Goal: Participate in discussion

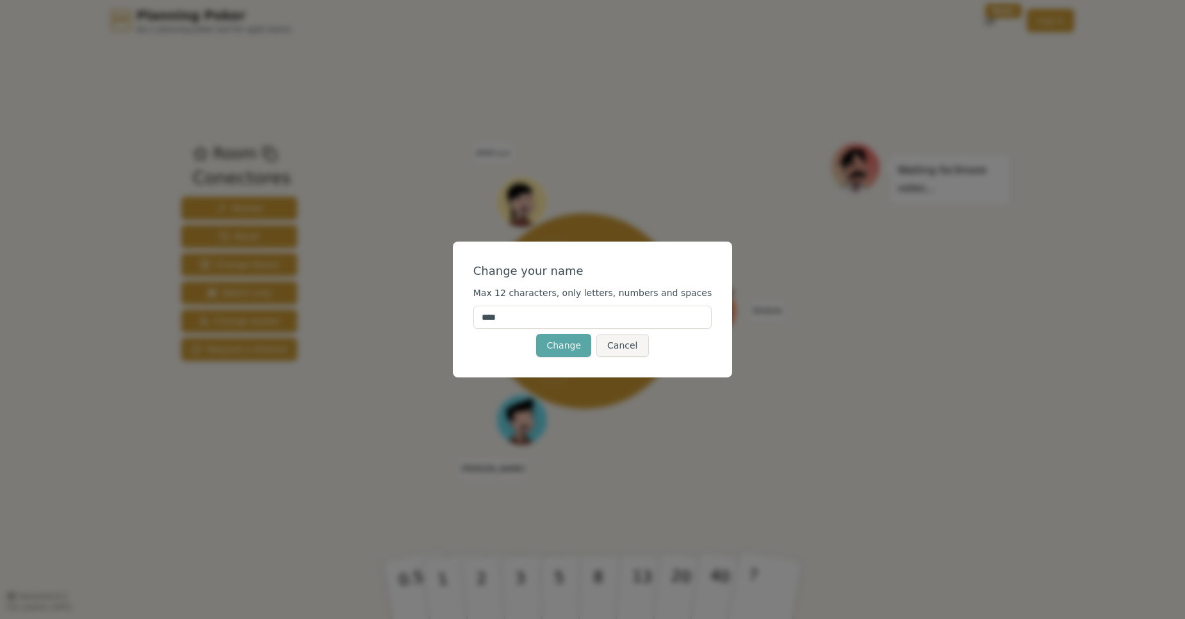
click at [659, 4] on div "Change your name Max 12 characters, only letters, numbers and spaces **** Chang…" at bounding box center [592, 309] width 1185 height 619
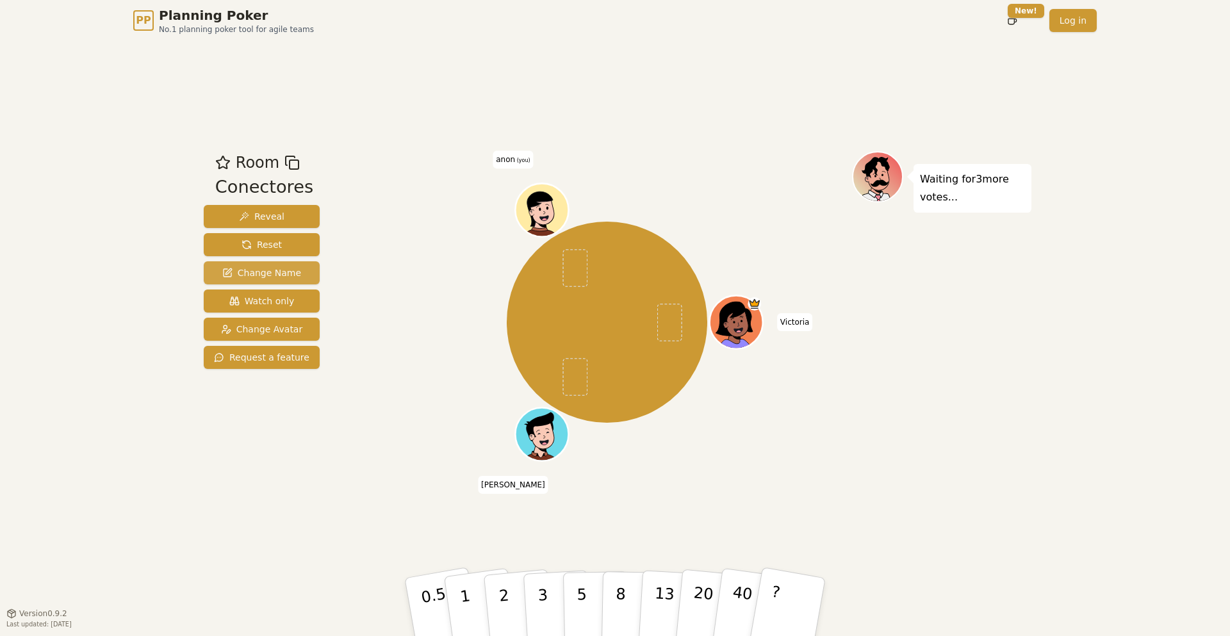
click at [286, 271] on span "Change Name" at bounding box center [261, 272] width 79 height 13
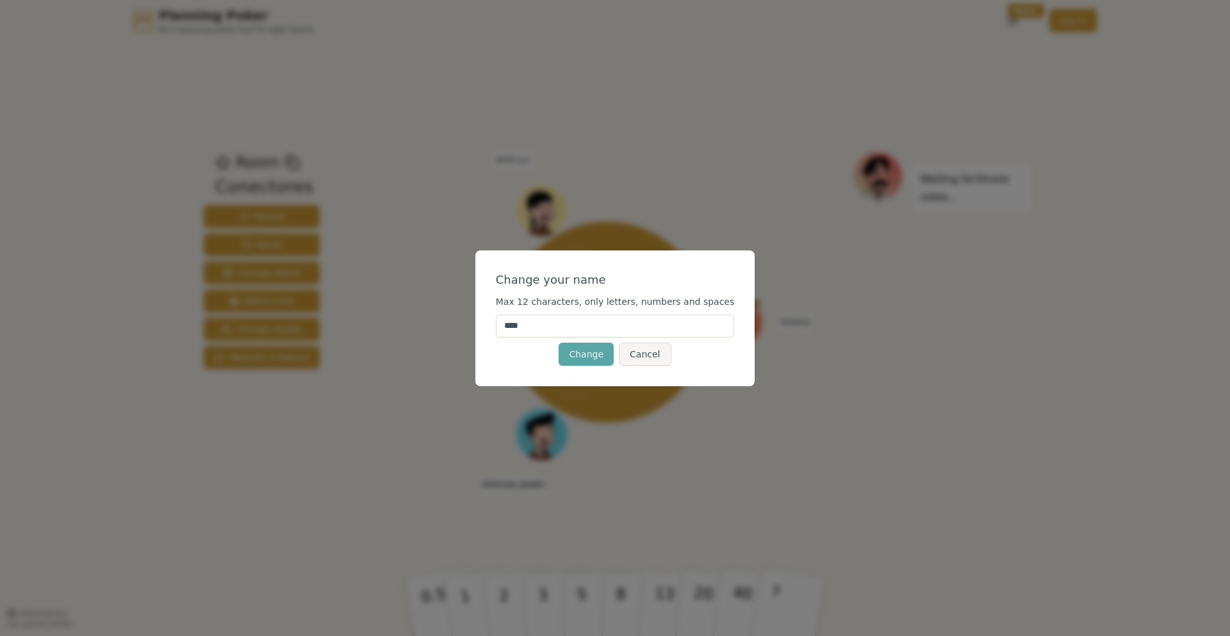
click at [622, 323] on input "****" at bounding box center [615, 325] width 239 height 23
drag, startPoint x: 622, startPoint y: 323, endPoint x: 628, endPoint y: 322, distance: 6.5
click at [627, 323] on input "****" at bounding box center [615, 325] width 239 height 23
type input "*****"
click at [582, 354] on button "Change" at bounding box center [586, 354] width 55 height 23
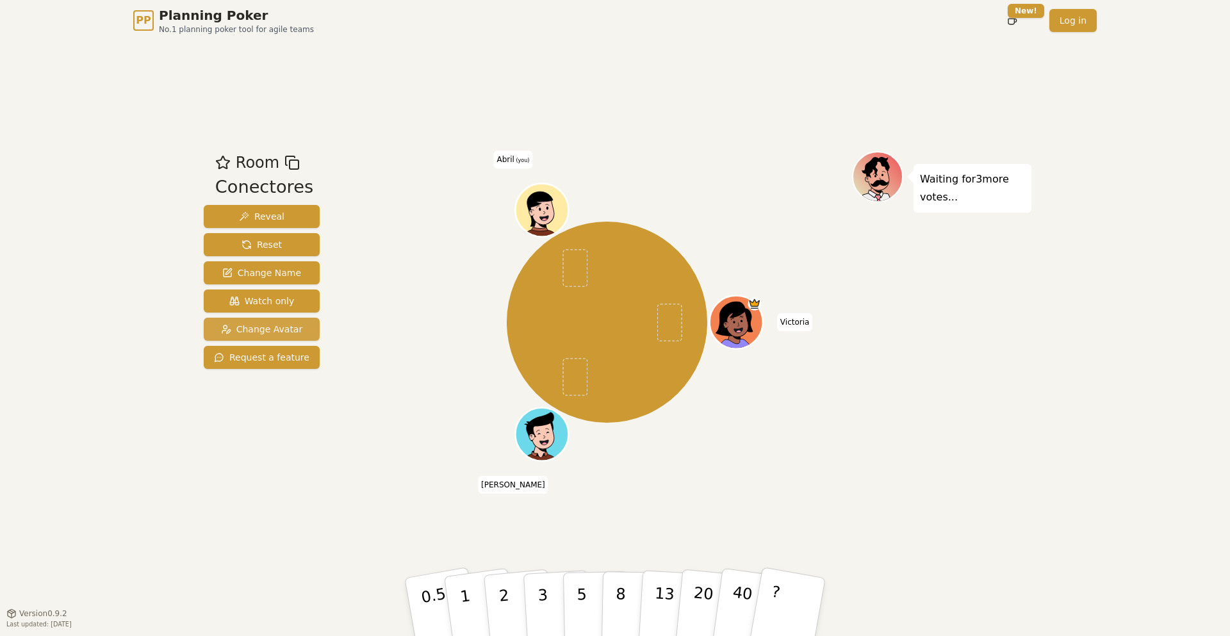
click at [302, 330] on button "Change Avatar" at bounding box center [262, 329] width 116 height 23
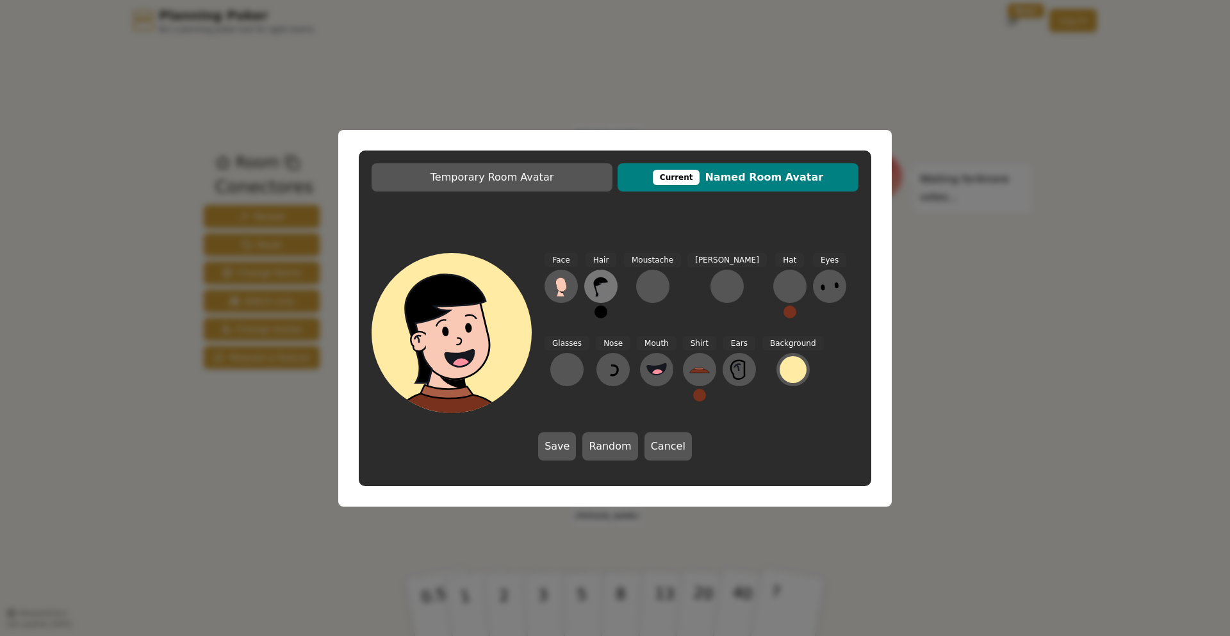
click at [601, 278] on icon at bounding box center [601, 286] width 14 height 19
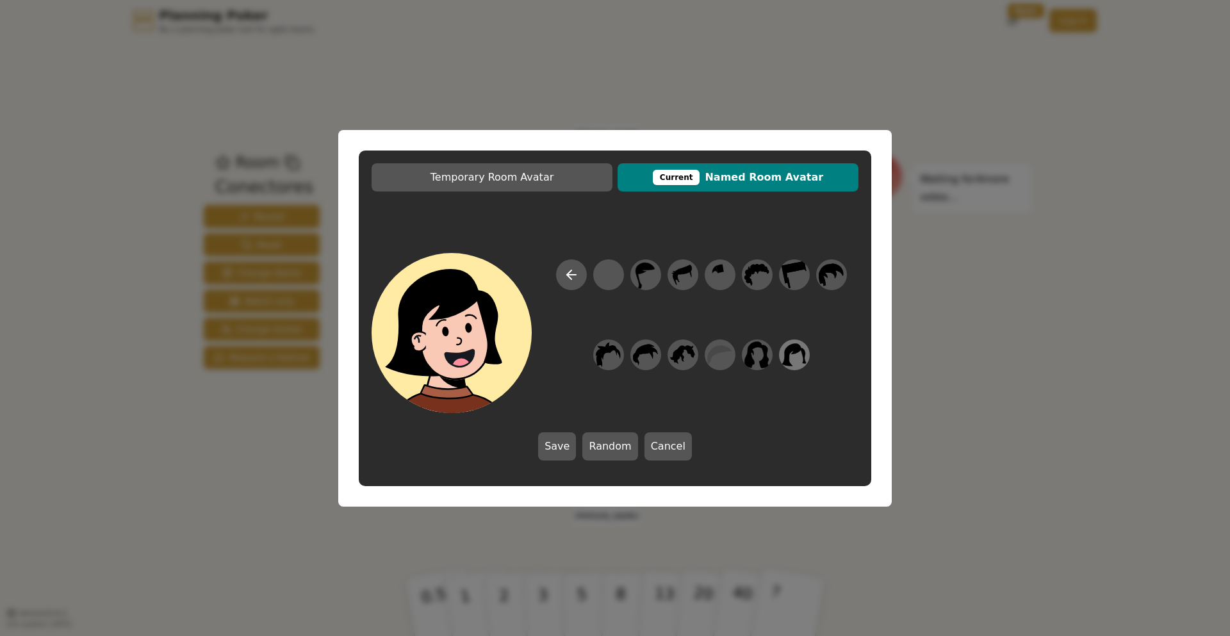
click at [793, 354] on icon at bounding box center [794, 354] width 24 height 22
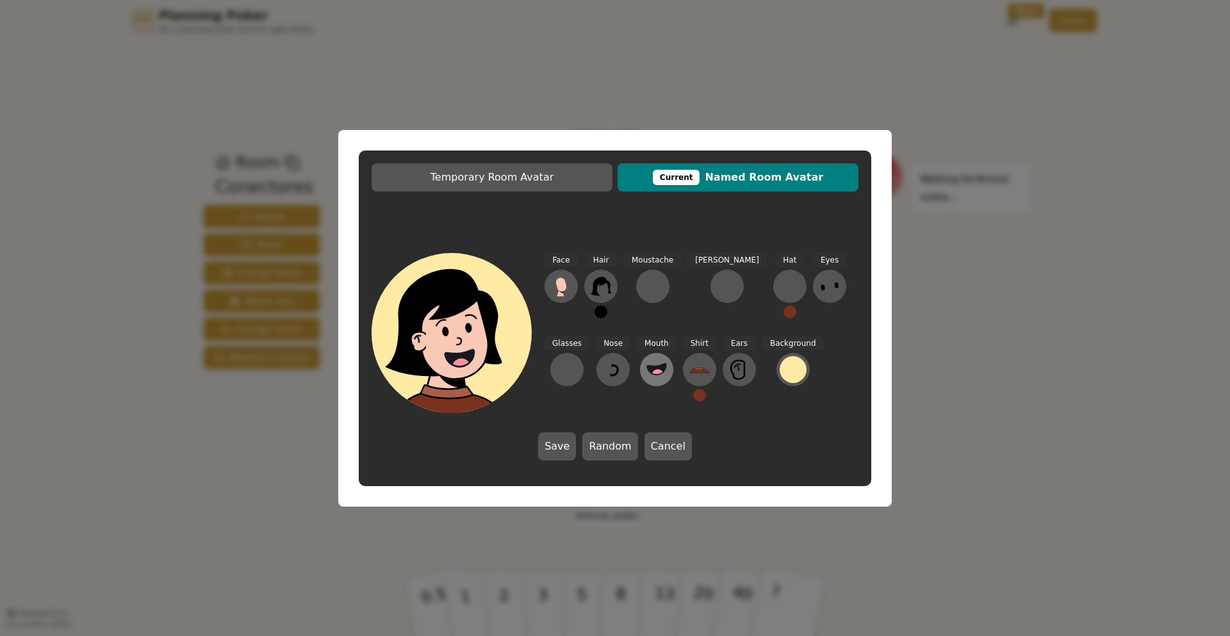
click at [651, 375] on circle at bounding box center [657, 375] width 13 height 13
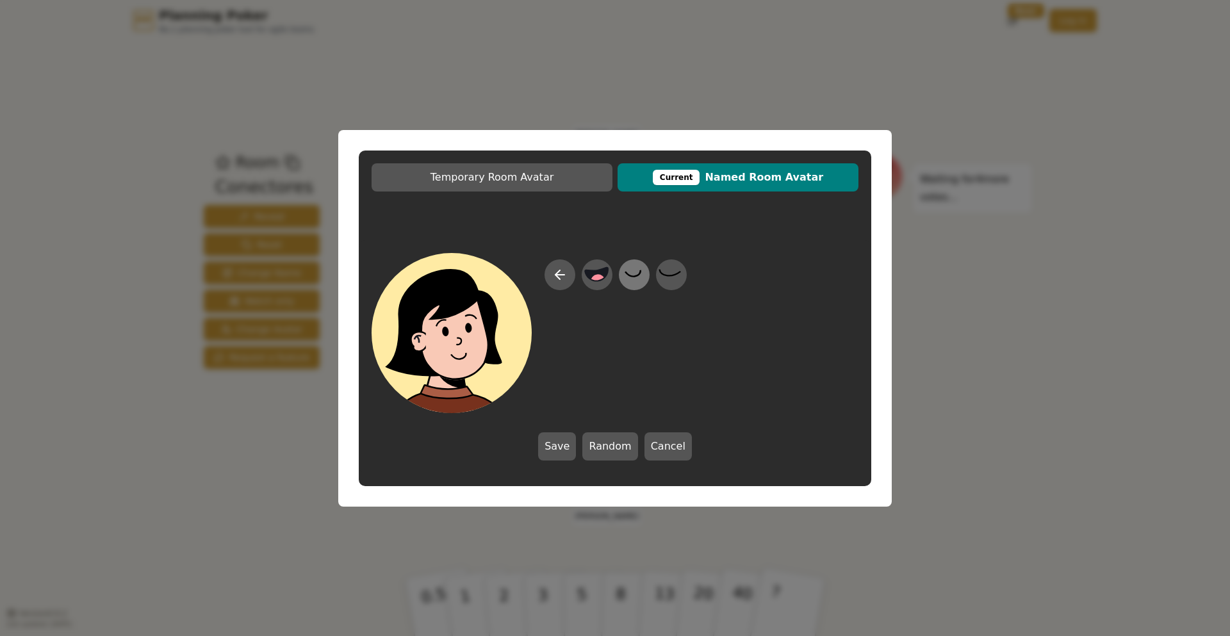
click at [630, 270] on icon at bounding box center [633, 274] width 25 height 29
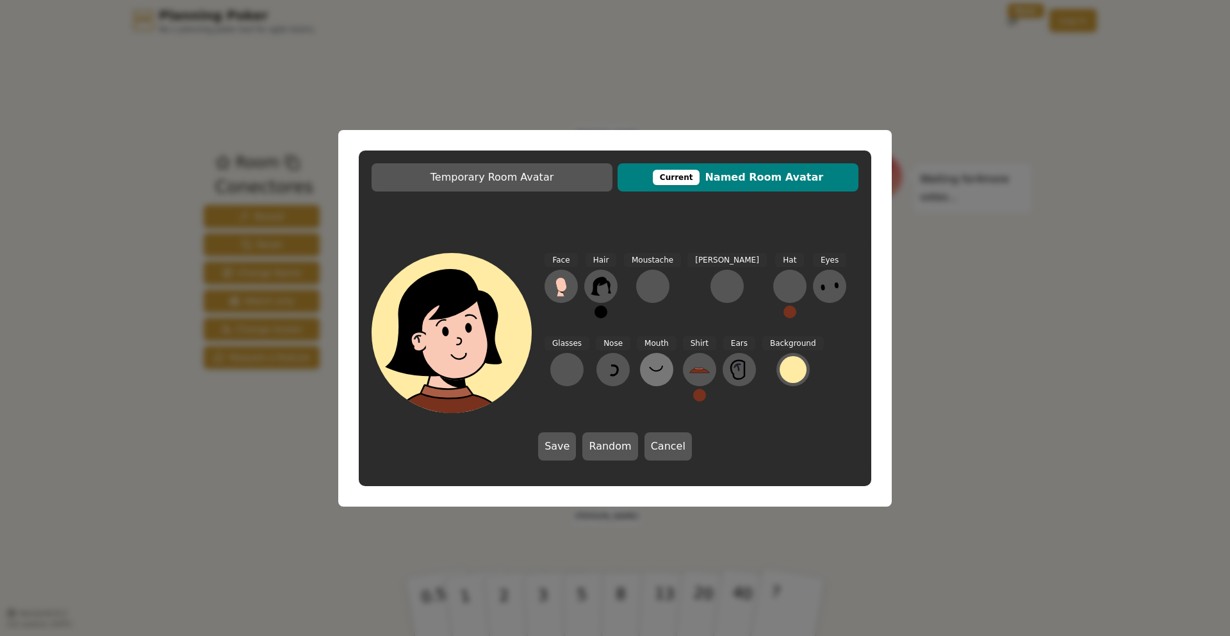
click at [646, 364] on icon at bounding box center [656, 369] width 20 height 20
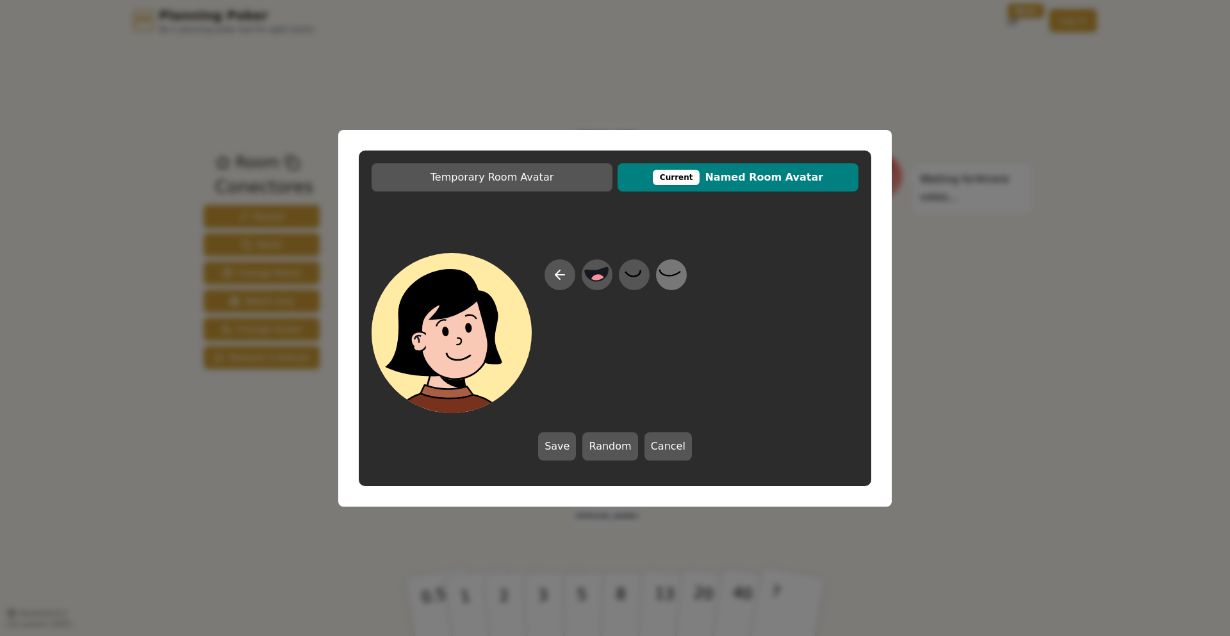
click at [660, 277] on icon at bounding box center [670, 274] width 25 height 29
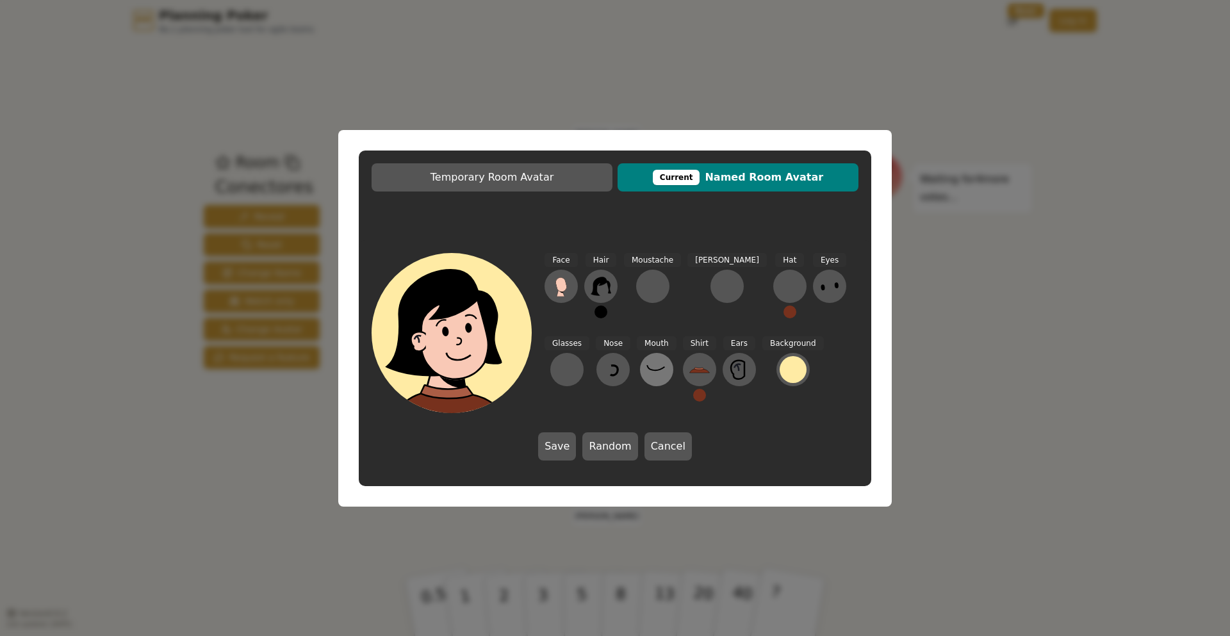
click at [646, 372] on icon at bounding box center [656, 369] width 20 height 20
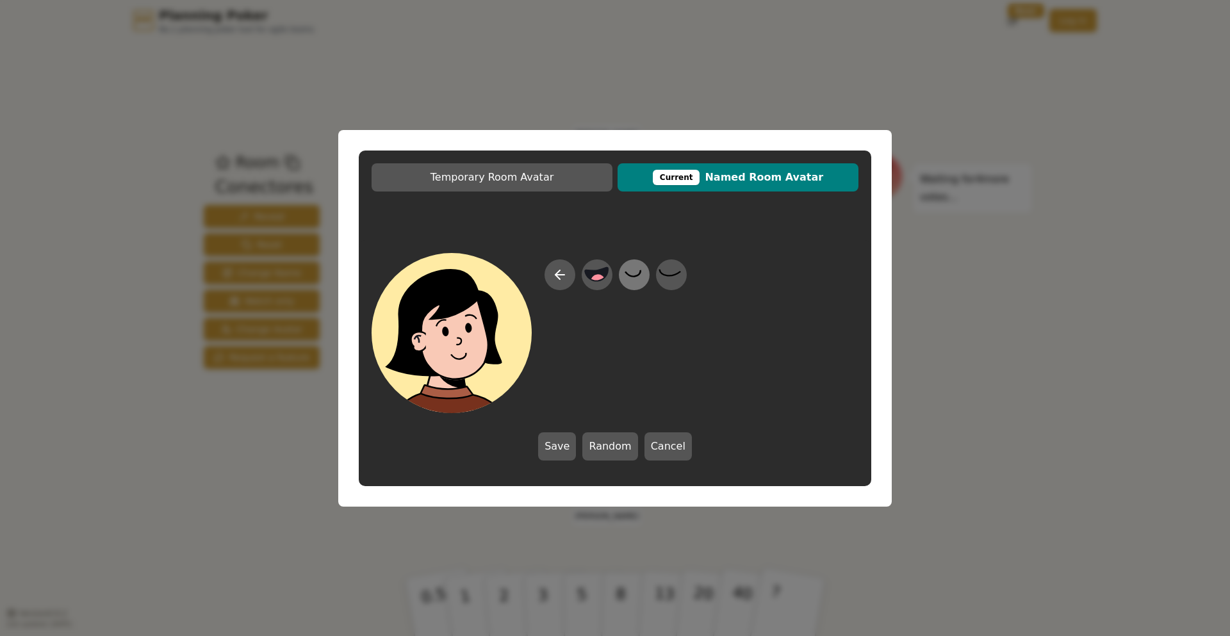
click at [626, 275] on icon at bounding box center [633, 274] width 25 height 29
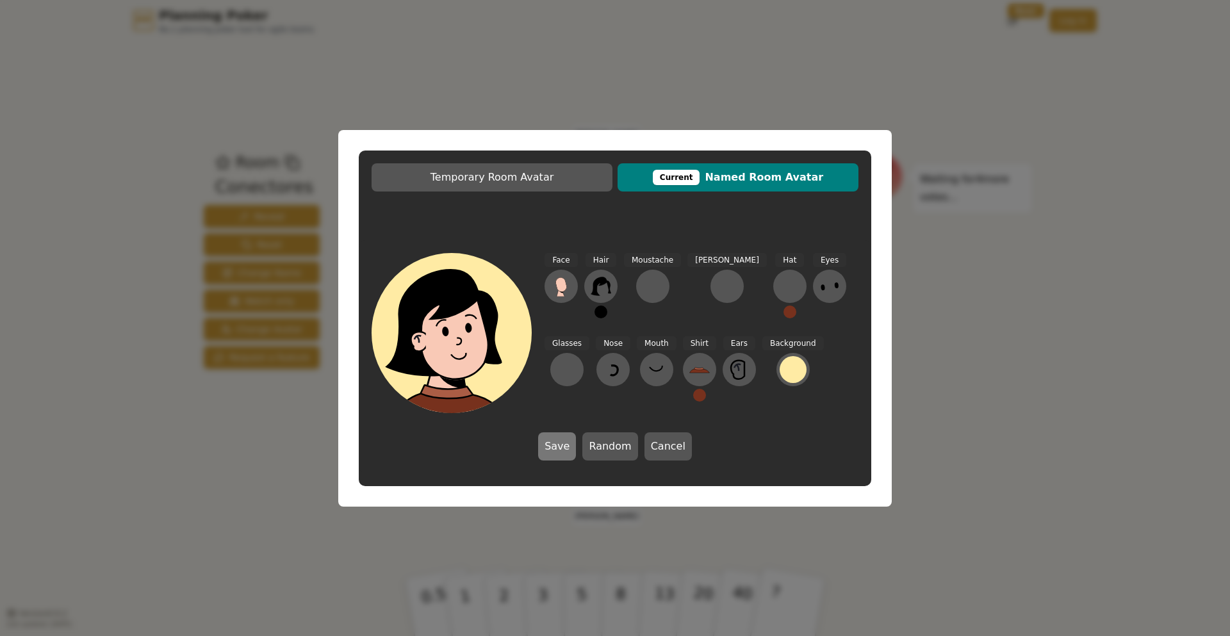
click at [567, 450] on button "Save" at bounding box center [557, 446] width 38 height 28
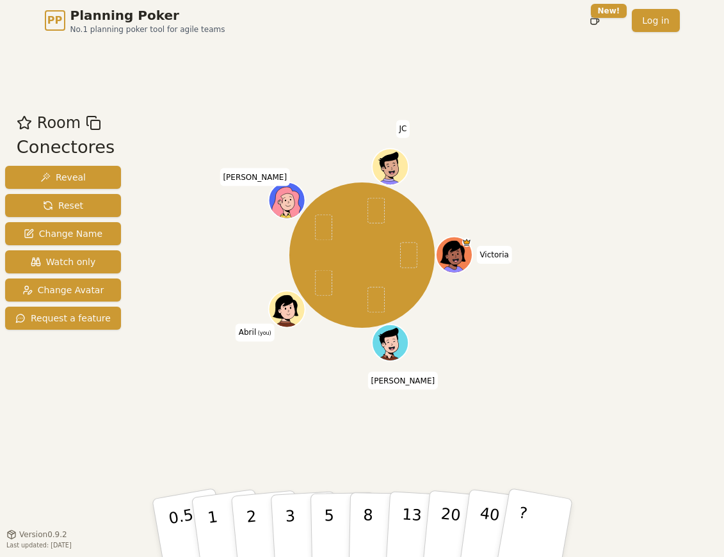
click at [52, 415] on div "Room Conectores Reveal Reset Change Name Watch only Change Avatar Request a fea…" at bounding box center [63, 287] width 126 height 352
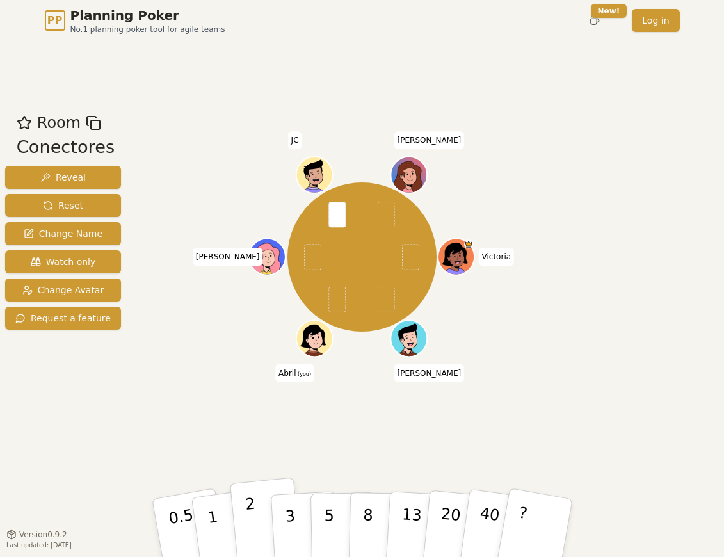
click at [248, 517] on p "2" at bounding box center [252, 530] width 17 height 70
click at [557, 34] on div "PP Planning Poker No.1 planning poker tool for agile teams Toggle theme New! Lo…" at bounding box center [362, 20] width 635 height 41
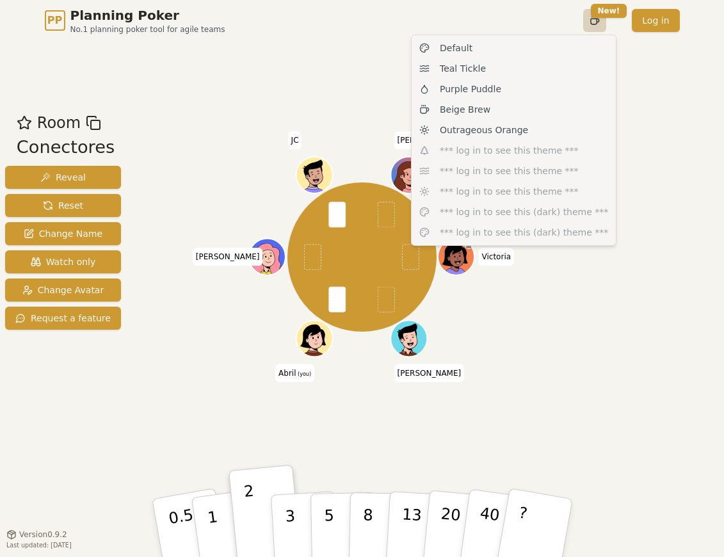
click at [592, 23] on html "PP Planning Poker No.1 planning poker tool for agile teams Toggle theme New! Lo…" at bounding box center [362, 278] width 724 height 557
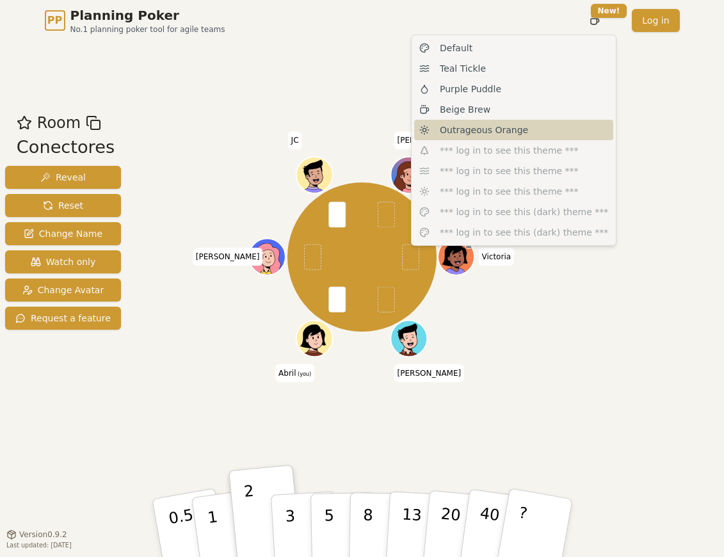
click at [489, 124] on span "Outrageous Orange" at bounding box center [484, 130] width 88 height 13
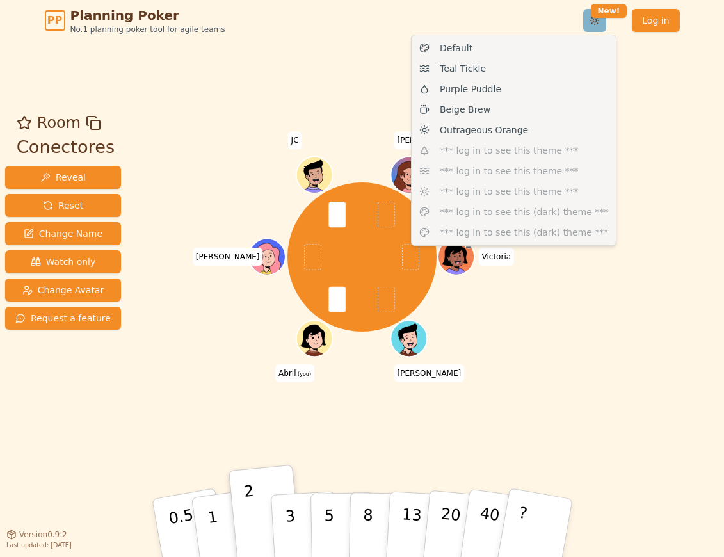
click at [591, 23] on html "PP Planning Poker No.1 planning poker tool for agile teams Toggle theme New! Lo…" at bounding box center [362, 278] width 724 height 557
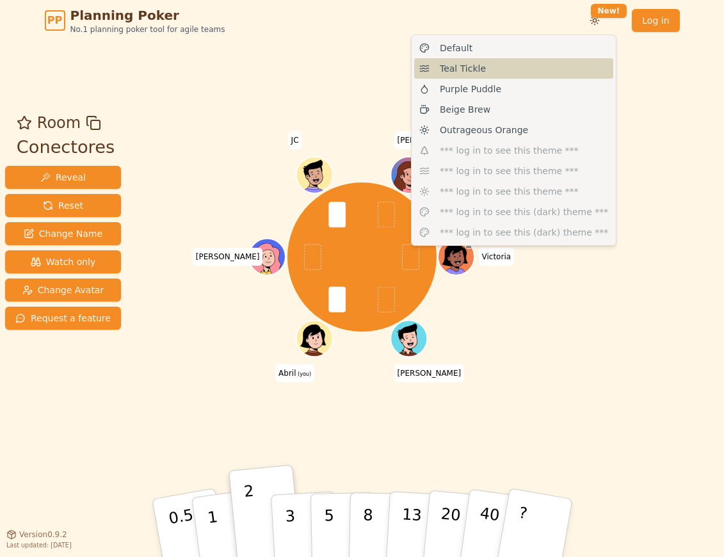
click at [522, 74] on div "Teal Tickle" at bounding box center [513, 68] width 199 height 20
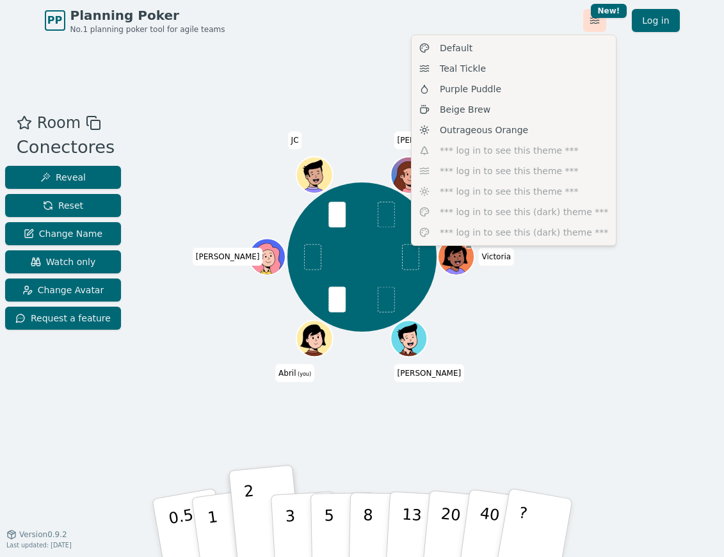
click at [587, 29] on html "PP Planning Poker No.1 planning poker tool for agile teams Toggle theme New! Lo…" at bounding box center [362, 278] width 724 height 557
drag, startPoint x: 542, startPoint y: 80, endPoint x: 541, endPoint y: 100, distance: 19.9
click at [541, 100] on div "Default Teal Tickle Purple Puddle Beige Brew Outrageous Orange *** log in to se…" at bounding box center [514, 140] width 206 height 211
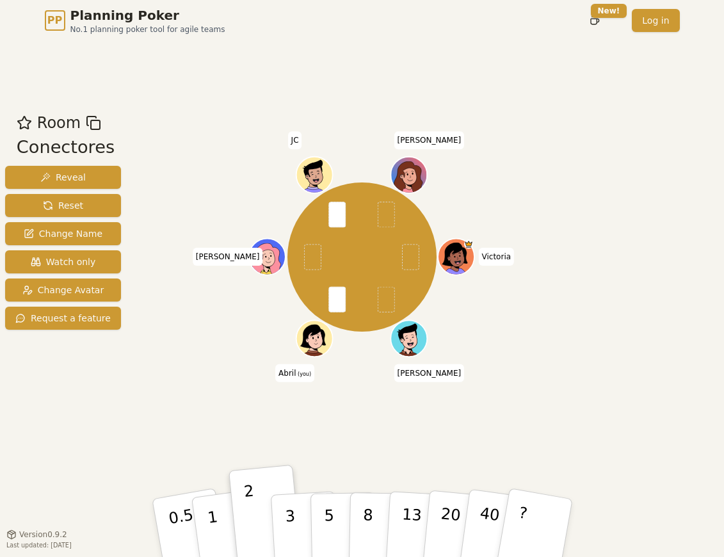
click at [541, 100] on div "Room Conectores Reveal Reset Change Name Watch only Change Avatar Request a fea…" at bounding box center [362, 287] width 724 height 493
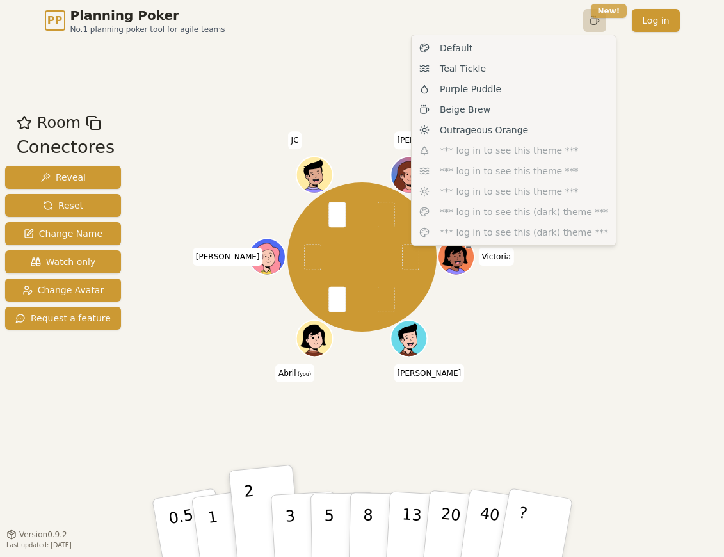
click at [624, 12] on html "PP Planning Poker No.1 planning poker tool for agile teams Toggle theme New! Lo…" at bounding box center [362, 278] width 724 height 557
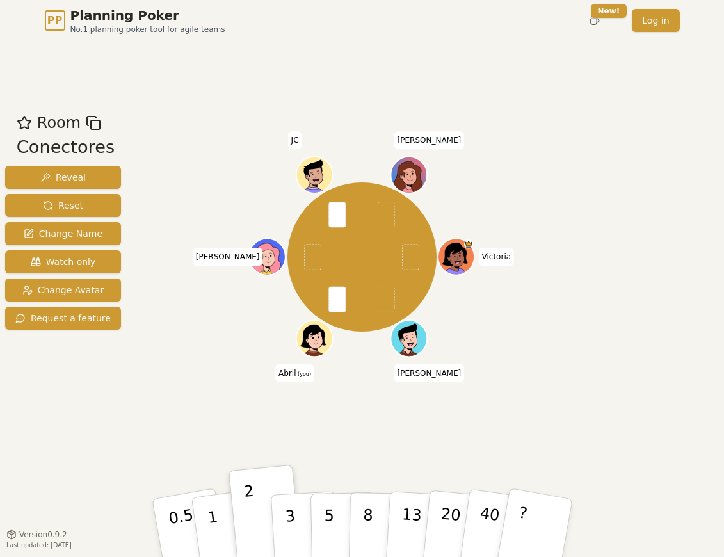
click at [654, 115] on html "PP Planning Poker No.1 planning poker tool for agile teams Toggle theme New! Lo…" at bounding box center [362, 278] width 724 height 557
click at [22, 84] on div "Room Conectores Reveal Reset Change Name Watch only Change Avatar Request a fea…" at bounding box center [362, 287] width 724 height 493
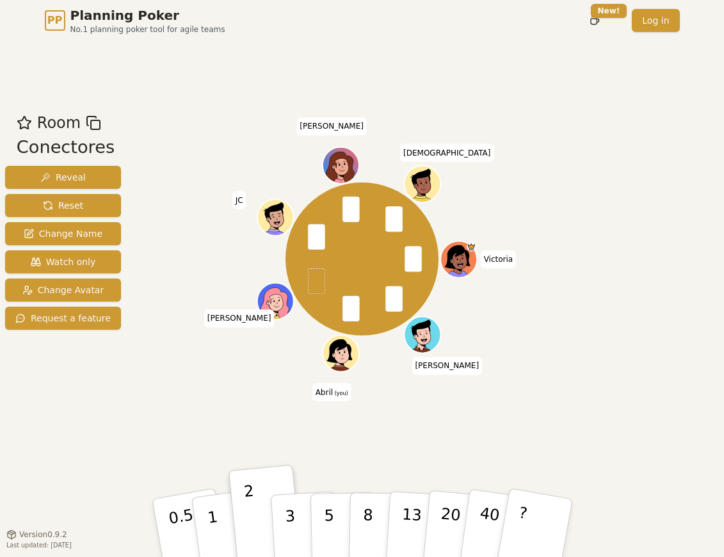
click at [31, 420] on div "Room Conectores Reveal Reset Change Name Watch only Change Avatar Request a fea…" at bounding box center [63, 287] width 126 height 352
click at [446, 434] on div "Majority 3 3 5 2 3 3 5 3 [PERSON_NAME] [PERSON_NAME] (you) [PERSON_NAME] [PERSO…" at bounding box center [362, 287] width 398 height 352
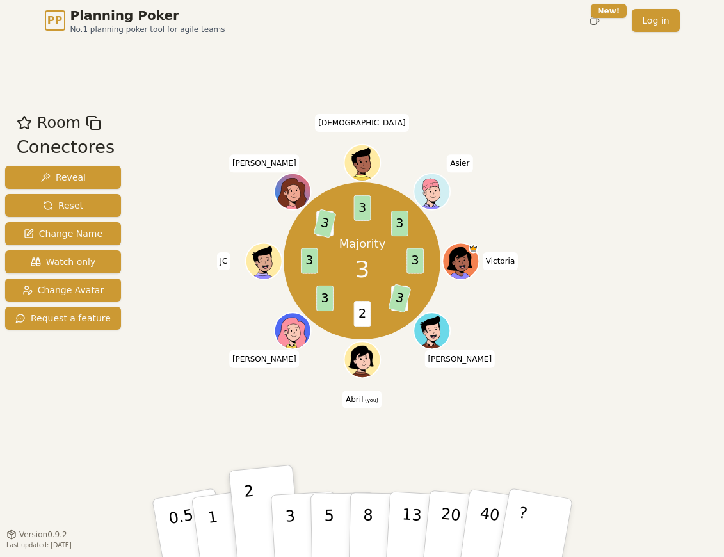
click at [161, 348] on div "Room Conectores Reveal Reset Change Name Watch only Change Avatar Request a fea…" at bounding box center [362, 287] width 724 height 352
click at [95, 207] on button "Reset" at bounding box center [63, 205] width 116 height 23
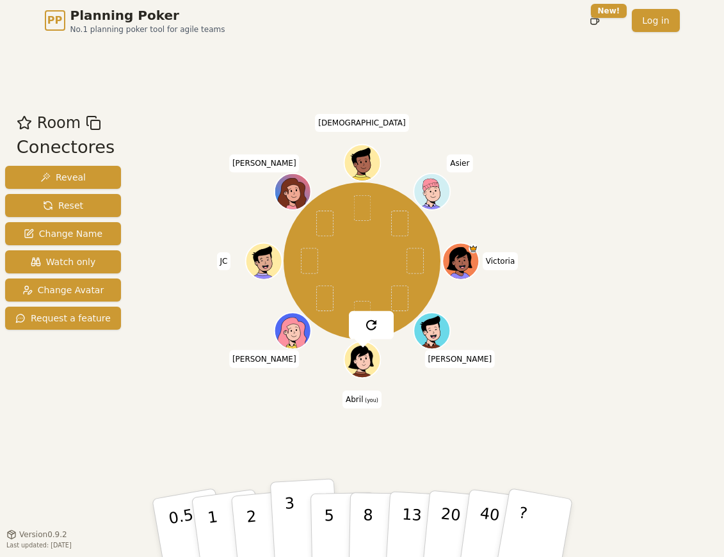
click at [290, 500] on p "3" at bounding box center [291, 529] width 14 height 70
click at [63, 441] on div "Room Conectores Reveal Reset Change Name Watch only Change Avatar Request a fea…" at bounding box center [63, 287] width 126 height 352
click at [61, 122] on span "Room" at bounding box center [59, 122] width 44 height 23
click at [49, 124] on span "Room" at bounding box center [59, 122] width 44 height 23
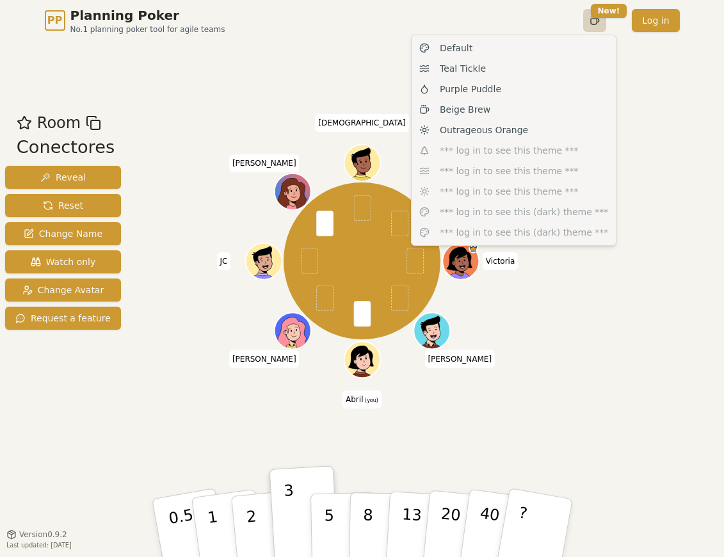
click at [595, 19] on html "PP Planning Poker No.1 planning poker tool for agile teams Toggle theme New! Lo…" at bounding box center [362, 278] width 724 height 557
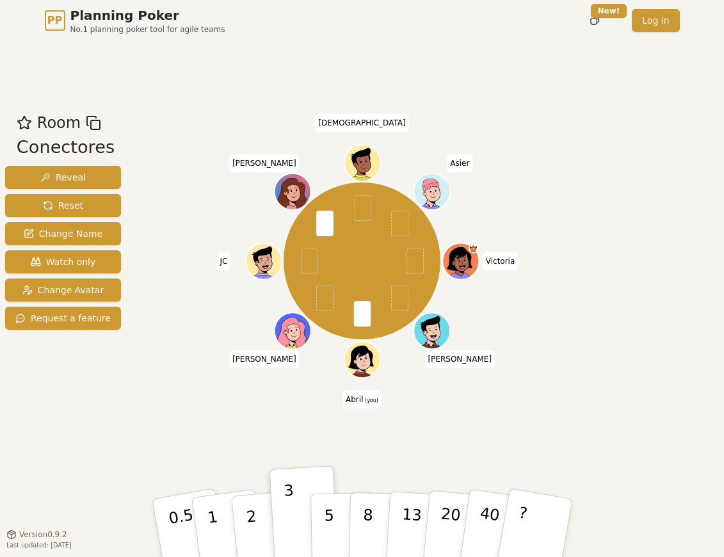
click at [696, 405] on html "PP Planning Poker No.1 planning poker tool for agile teams Toggle theme New! Lo…" at bounding box center [362, 278] width 724 height 557
click at [580, 340] on div "Room Conectores Reveal Reset Change Name Watch only Change Avatar Request a fea…" at bounding box center [362, 287] width 724 height 352
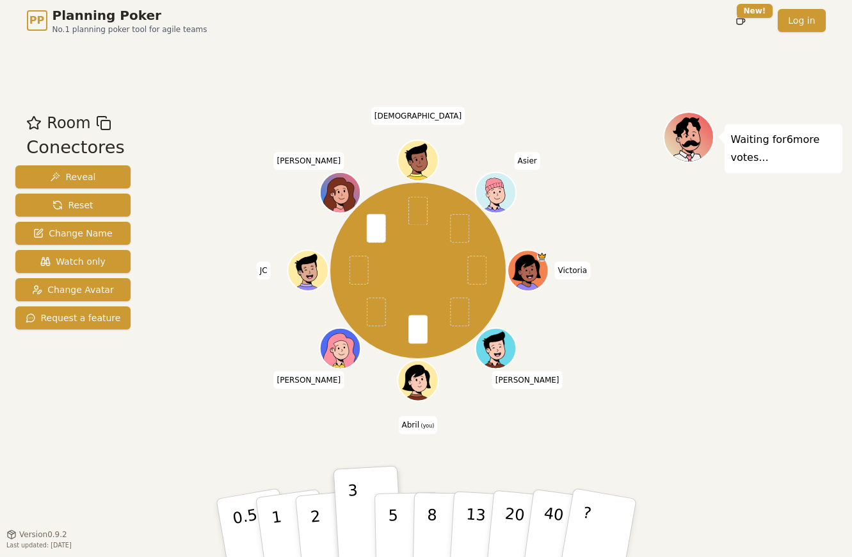
click at [519, 380] on span "[PERSON_NAME]" at bounding box center [528, 379] width 70 height 18
click at [407, 114] on span "[DEMOGRAPHIC_DATA]" at bounding box center [418, 115] width 94 height 18
click at [45, 407] on div "Room Conectores Reveal Reset Change Name Watch only Change Avatar Request a fea…" at bounding box center [73, 287] width 126 height 352
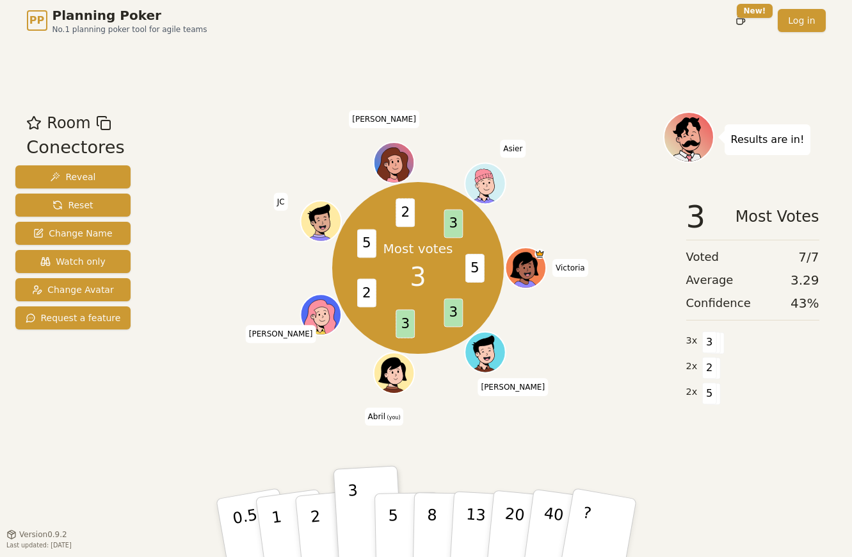
click at [434, 410] on div "Most votes 3 5 3 3 2 5 2 3 [PERSON_NAME] [PERSON_NAME] (you) [PERSON_NAME] [PER…" at bounding box center [419, 287] width 490 height 352
click at [52, 424] on div "Room Conectores Reveal Reset Change Name Watch only Change Avatar Request a fea…" at bounding box center [73, 287] width 126 height 352
click at [276, 375] on div "Majority 3 5 3 3 2 5 2 3 3 [PERSON_NAME] [PERSON_NAME] (you) [PERSON_NAME] [PER…" at bounding box center [419, 268] width 490 height 267
click at [282, 332] on span "[PERSON_NAME]" at bounding box center [281, 334] width 70 height 18
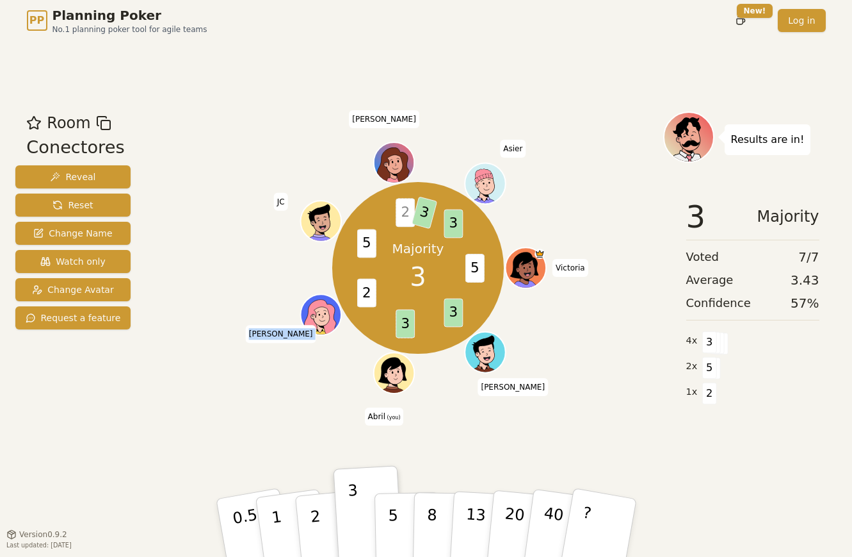
click at [282, 332] on span "[PERSON_NAME]" at bounding box center [281, 334] width 70 height 18
click at [272, 371] on div "Majority 3 5 3 3 2 5 2 3 3 [PERSON_NAME] [PERSON_NAME] (you) [PERSON_NAME] [PER…" at bounding box center [419, 268] width 490 height 267
click at [402, 325] on span "3" at bounding box center [405, 323] width 19 height 29
click at [455, 313] on span "3" at bounding box center [453, 312] width 19 height 29
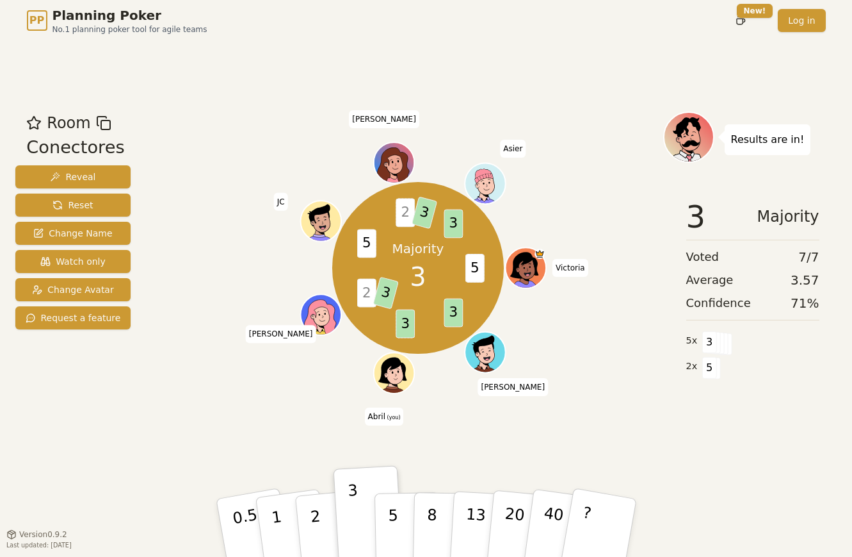
click at [455, 313] on span "3" at bounding box center [453, 312] width 19 height 29
click at [471, 267] on span "5" at bounding box center [475, 268] width 19 height 29
click at [457, 228] on span "3" at bounding box center [453, 223] width 19 height 29
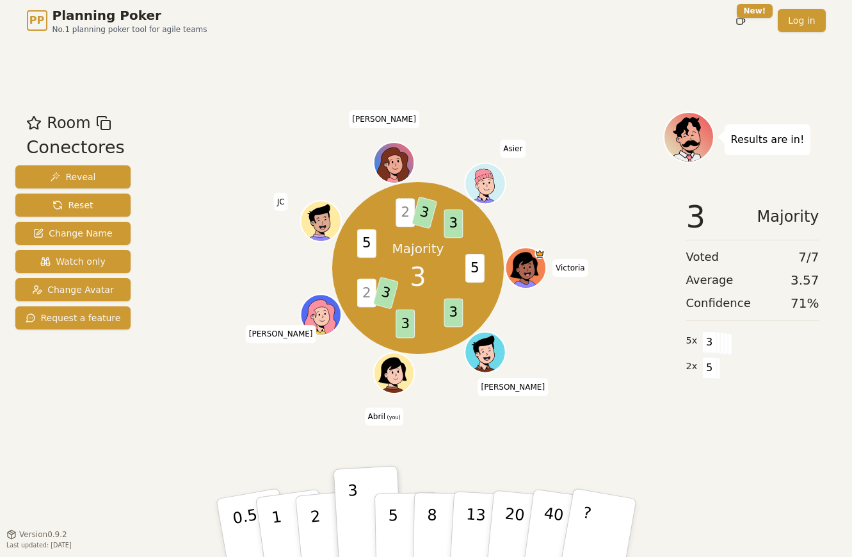
click at [457, 228] on span "3" at bounding box center [453, 223] width 19 height 29
click at [419, 213] on span "3" at bounding box center [425, 212] width 26 height 33
click at [408, 217] on span "2" at bounding box center [405, 212] width 19 height 29
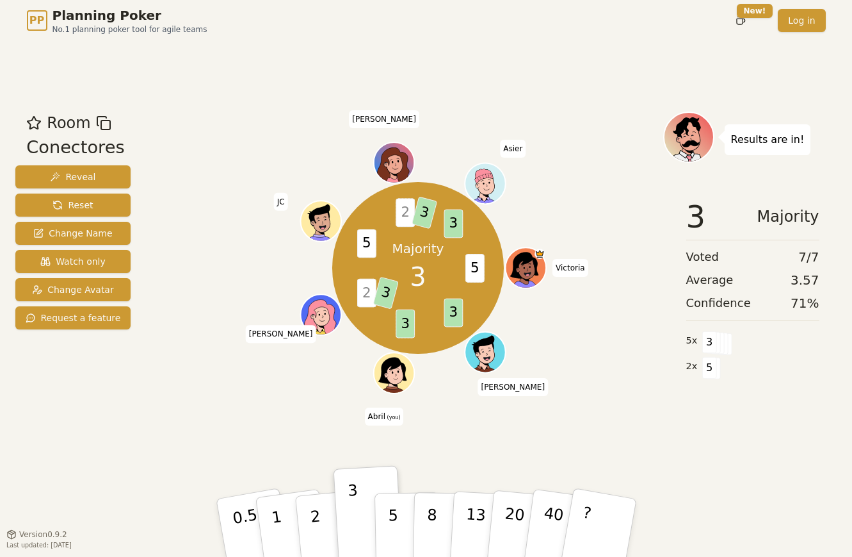
click at [408, 217] on span "2" at bounding box center [405, 212] width 19 height 29
click at [425, 211] on span "3" at bounding box center [425, 212] width 26 height 33
click at [273, 396] on div "Majority 3 5 3 3 2 3 5 2 3 3 [PERSON_NAME] [PERSON_NAME] (you) [PERSON_NAME] [P…" at bounding box center [419, 268] width 490 height 267
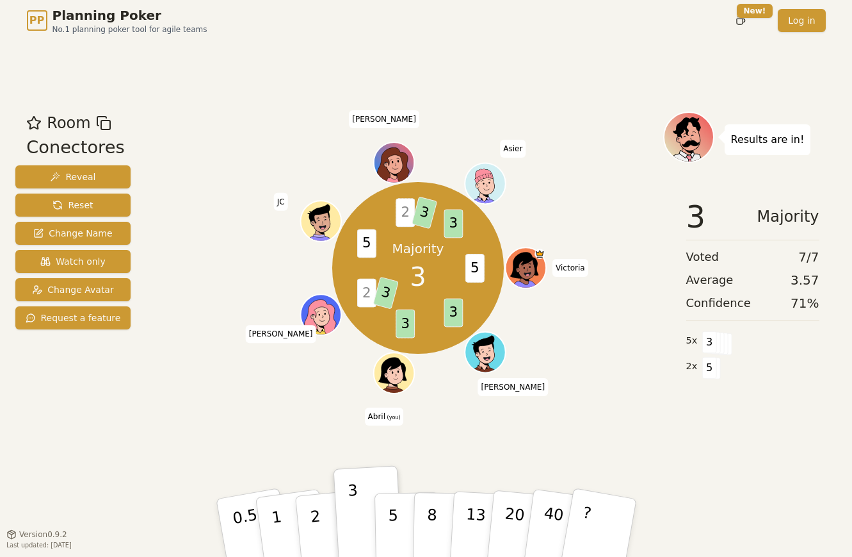
click at [384, 291] on span "3" at bounding box center [386, 292] width 26 height 33
click at [246, 414] on div "Majority 3 5 3 3 2 3 5 2 3 3 [PERSON_NAME] [PERSON_NAME] (you) [PERSON_NAME] [P…" at bounding box center [419, 287] width 490 height 352
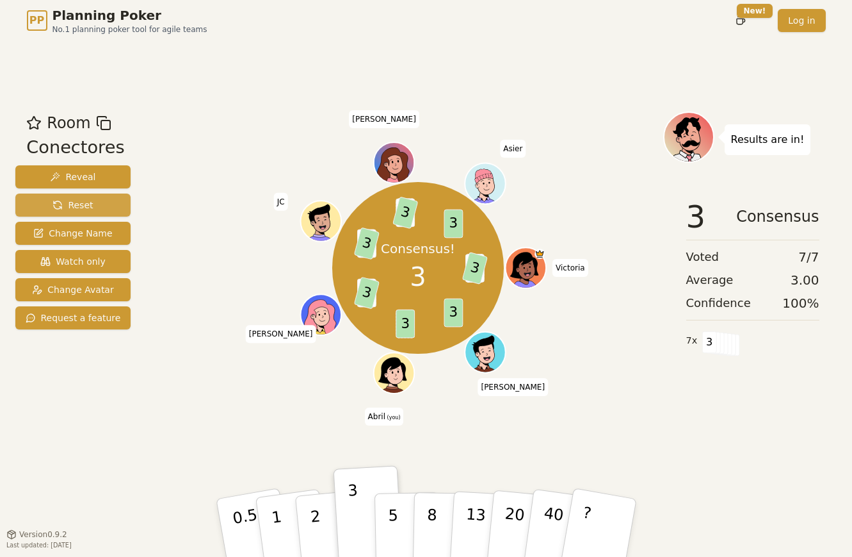
click at [60, 206] on span "Reset" at bounding box center [73, 205] width 40 height 13
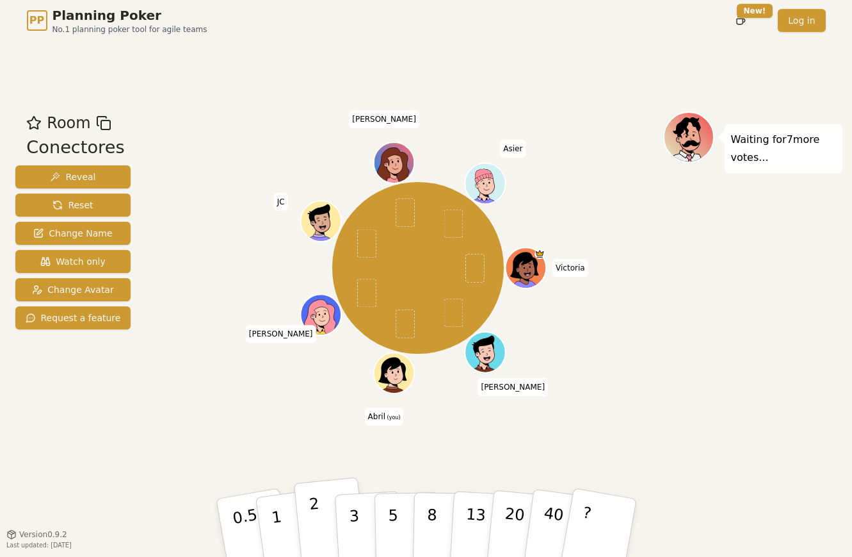
click at [306, 530] on button "2" at bounding box center [329, 528] width 73 height 102
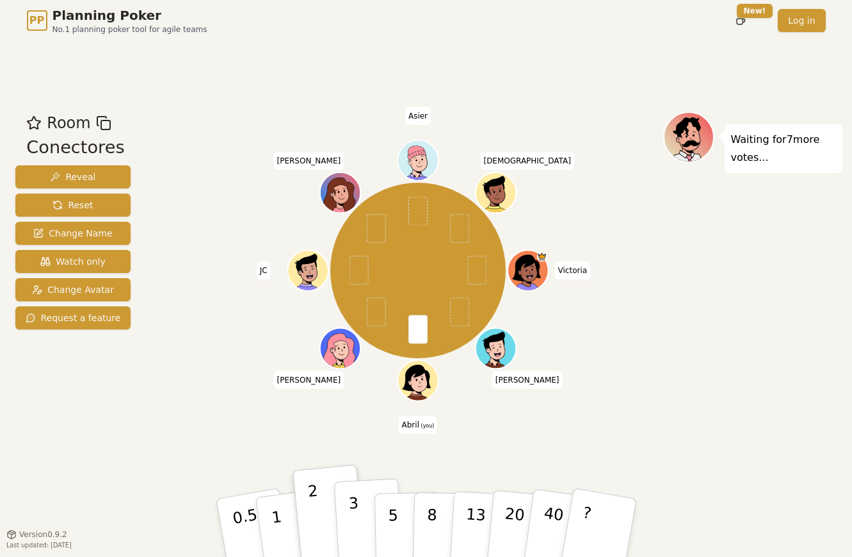
click at [359, 526] on button "3" at bounding box center [369, 528] width 70 height 100
click at [323, 502] on button "2" at bounding box center [329, 528] width 73 height 102
click at [125, 357] on div "Room Conectores Reveal Reset Change Name Watch only Change Avatar Request a fea…" at bounding box center [73, 287] width 126 height 352
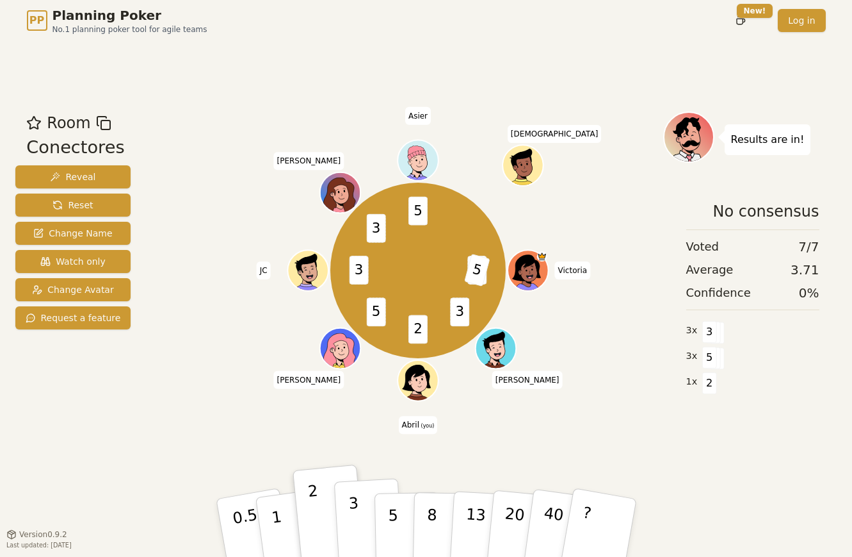
click at [361, 519] on button "3" at bounding box center [369, 528] width 70 height 100
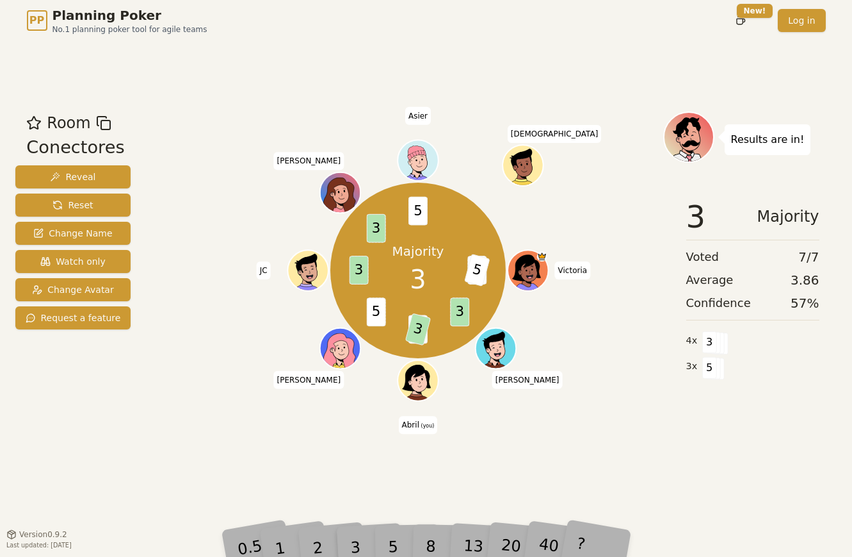
click at [101, 452] on div "Room Conectores Reveal Reset Change Name Watch only Change Avatar Request a fea…" at bounding box center [73, 287] width 126 height 352
click at [418, 272] on span "3" at bounding box center [418, 279] width 16 height 38
click at [423, 257] on p "Majority" at bounding box center [419, 251] width 52 height 18
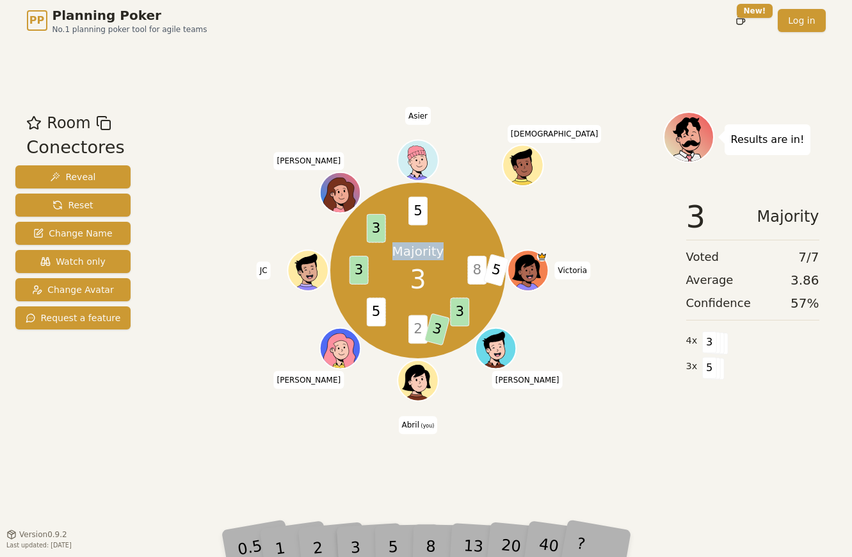
click at [423, 257] on p "Majority" at bounding box center [419, 251] width 52 height 18
drag, startPoint x: 395, startPoint y: 245, endPoint x: 444, endPoint y: 259, distance: 51.3
click at [444, 259] on div "Majority 3" at bounding box center [418, 270] width 96 height 96
click at [430, 266] on div "Majority 3" at bounding box center [418, 270] width 96 height 96
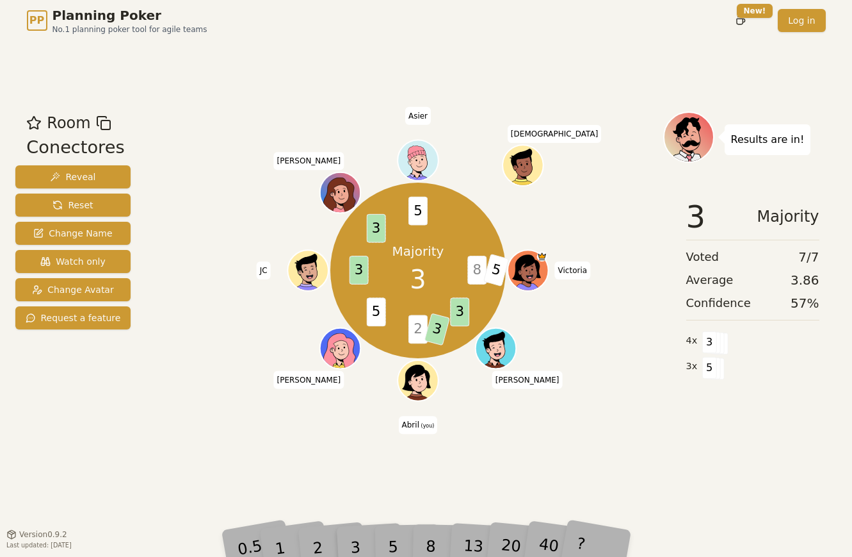
click at [418, 270] on span "3" at bounding box center [418, 279] width 16 height 38
click at [395, 254] on p "Majority" at bounding box center [419, 251] width 52 height 18
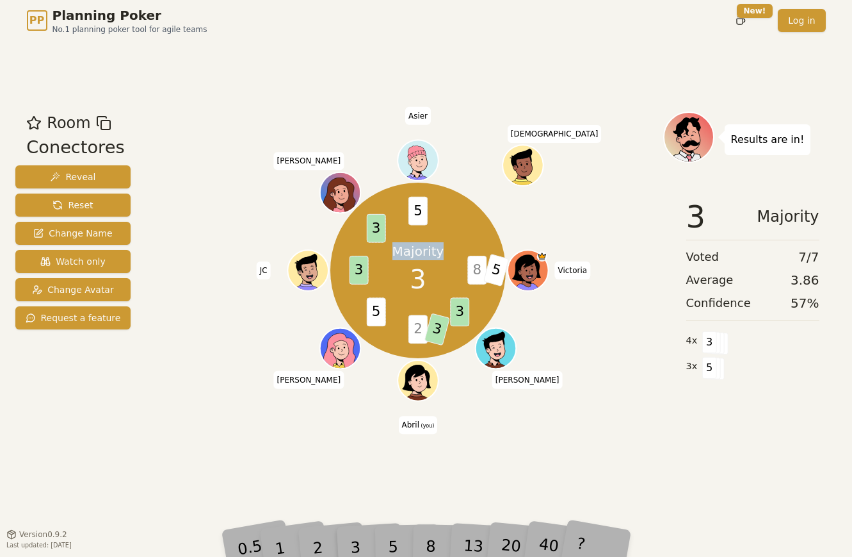
drag, startPoint x: 395, startPoint y: 254, endPoint x: 421, endPoint y: 249, distance: 26.8
click at [421, 249] on p "Majority" at bounding box center [419, 251] width 52 height 18
drag, startPoint x: 437, startPoint y: 257, endPoint x: 405, endPoint y: 250, distance: 32.8
click at [405, 250] on p "Majority" at bounding box center [419, 251] width 52 height 18
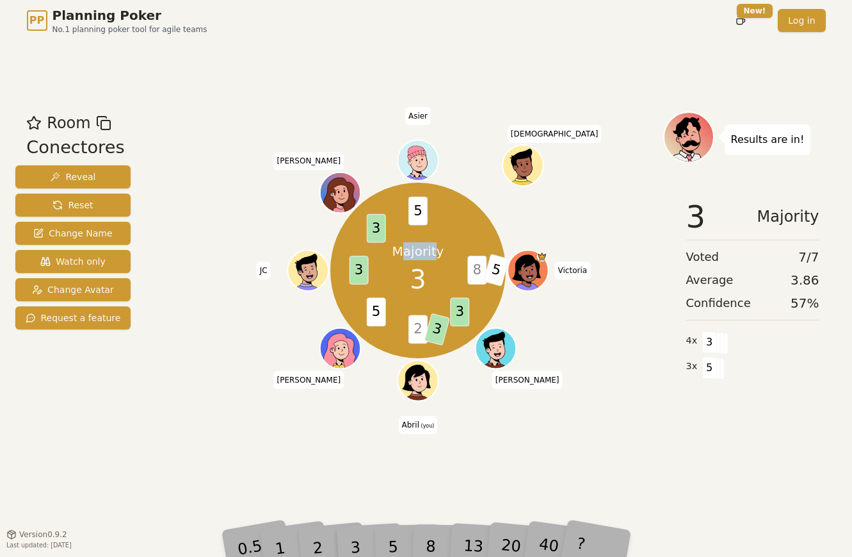
click at [400, 250] on p "Majority" at bounding box center [419, 251] width 52 height 18
drag, startPoint x: 386, startPoint y: 250, endPoint x: 432, endPoint y: 253, distance: 45.6
click at [432, 253] on div "Majority 3" at bounding box center [418, 270] width 96 height 96
click at [426, 250] on p "Majority" at bounding box center [419, 251] width 52 height 18
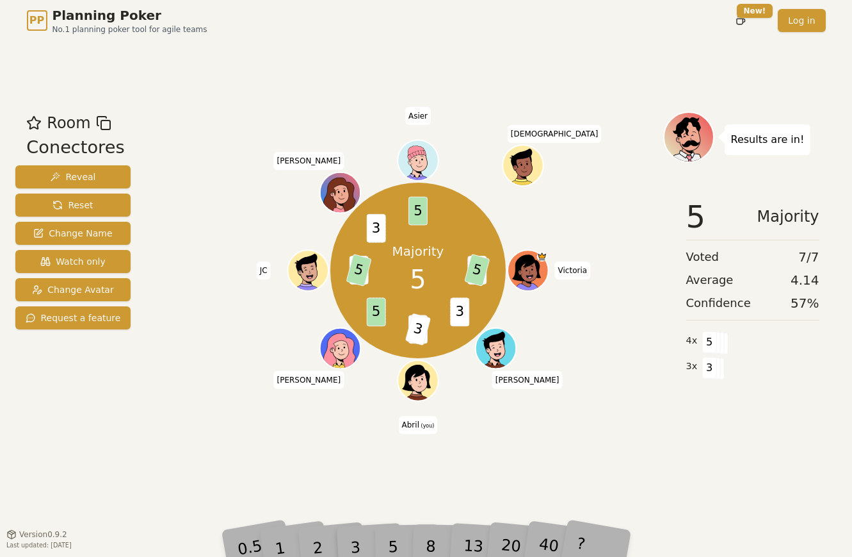
click at [249, 440] on div "Majority 5 8 5 3 2 3 5 3 5 3 5 [PERSON_NAME] [PERSON_NAME] (you) [PERSON_NAME] …" at bounding box center [419, 287] width 490 height 352
click at [104, 207] on button "Reset" at bounding box center [73, 204] width 116 height 23
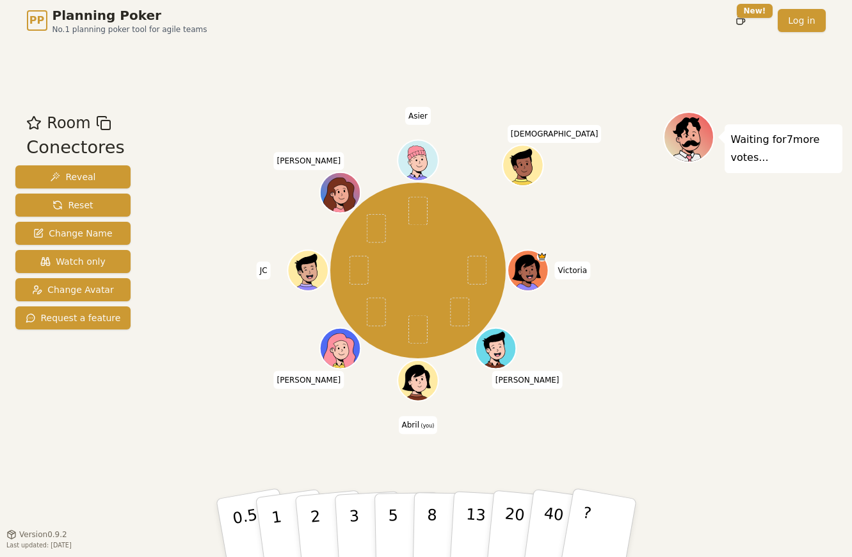
click at [5, 364] on div "PP Planning Poker No.1 planning poker tool for agile teams Toggle theme New! Lo…" at bounding box center [426, 278] width 852 height 557
click at [220, 353] on div "[PERSON_NAME] [PERSON_NAME] (you) [PERSON_NAME] [PERSON_NAME] Asier [PERSON_NAM…" at bounding box center [419, 271] width 490 height 272
click at [412, 494] on button "5" at bounding box center [407, 527] width 66 height 97
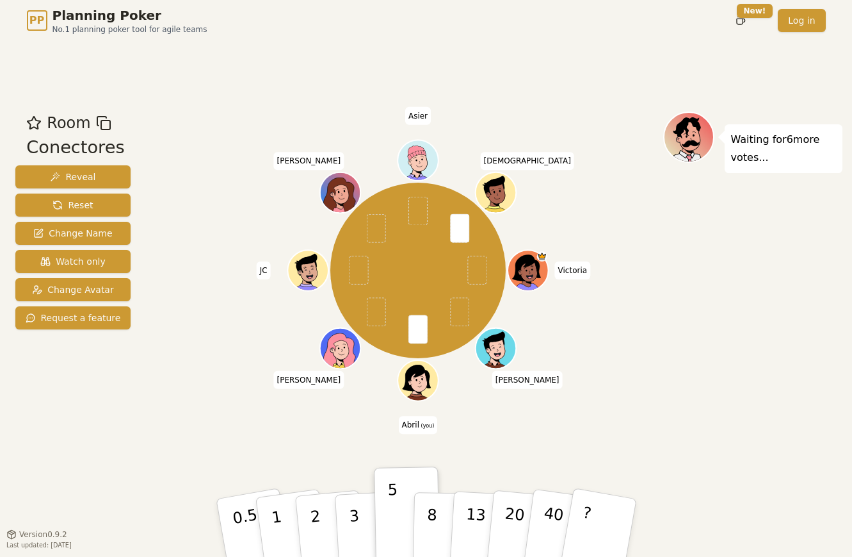
click at [47, 380] on div "Room Conectores Reveal Reset Change Name Watch only Change Avatar Request a fea…" at bounding box center [73, 287] width 126 height 352
click at [45, 414] on div "Room Conectores Reveal Reset Change Name Watch only Change Avatar Request a fea…" at bounding box center [73, 287] width 126 height 352
click at [35, 444] on div "Room Conectores Reveal Reset Change Name Watch only Change Avatar Request a fea…" at bounding box center [73, 287] width 126 height 352
click at [55, 387] on div "Room Conectores Reveal Reset Change Name Watch only Change Avatar Request a fea…" at bounding box center [73, 287] width 126 height 352
click at [36, 467] on div "Room Conectores Reveal Reset Change Name Watch only Change Avatar Request a fea…" at bounding box center [426, 287] width 833 height 493
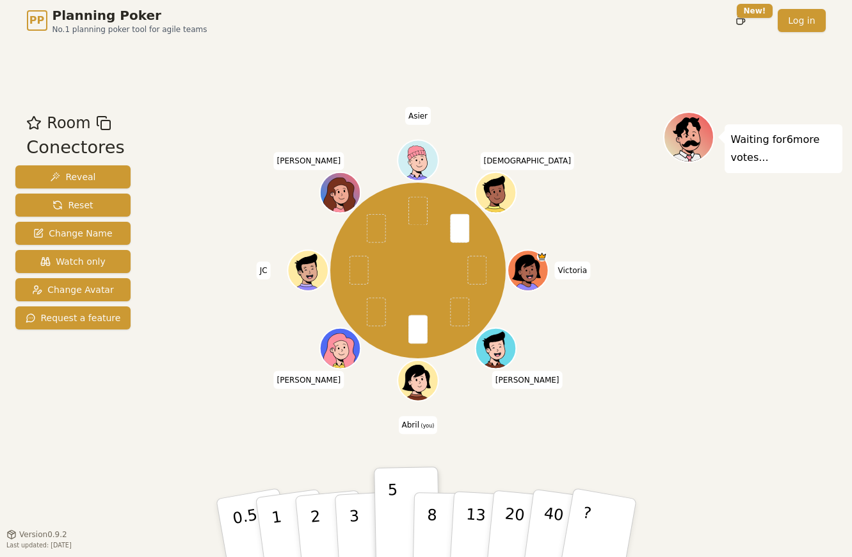
click at [35, 431] on div "Room Conectores Reveal Reset Change Name Watch only Change Avatar Request a fea…" at bounding box center [73, 287] width 126 height 352
click at [24, 454] on div "Room Conectores Reveal Reset Change Name Watch only Change Avatar Request a fea…" at bounding box center [73, 287] width 126 height 352
click at [27, 449] on div "Room Conectores Reveal Reset Change Name Watch only Change Avatar Request a fea…" at bounding box center [73, 287] width 126 height 352
drag, startPoint x: 24, startPoint y: 436, endPoint x: 46, endPoint y: 444, distance: 23.6
click at [46, 444] on div "Room Conectores Reveal Reset Change Name Watch only Change Avatar Request a fea…" at bounding box center [73, 287] width 126 height 352
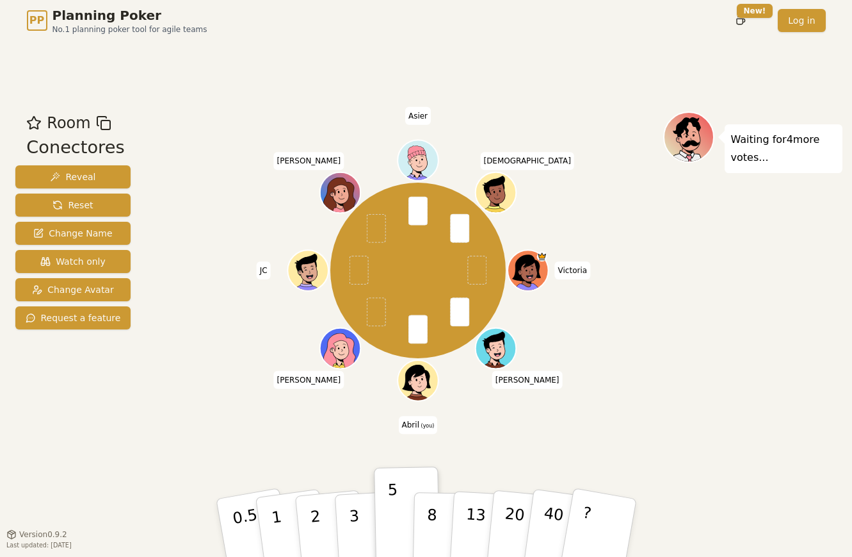
click at [307, 380] on span "[PERSON_NAME]" at bounding box center [308, 379] width 70 height 18
click at [314, 400] on div "[PERSON_NAME] [PERSON_NAME] (you) [PERSON_NAME] [PERSON_NAME] Asier [PERSON_NAM…" at bounding box center [419, 271] width 490 height 272
drag, startPoint x: 297, startPoint y: 380, endPoint x: 338, endPoint y: 382, distance: 41.7
click at [338, 382] on div "[PERSON_NAME] [PERSON_NAME] (you) [PERSON_NAME] [PERSON_NAME] Asier [PERSON_NAM…" at bounding box center [419, 271] width 490 height 272
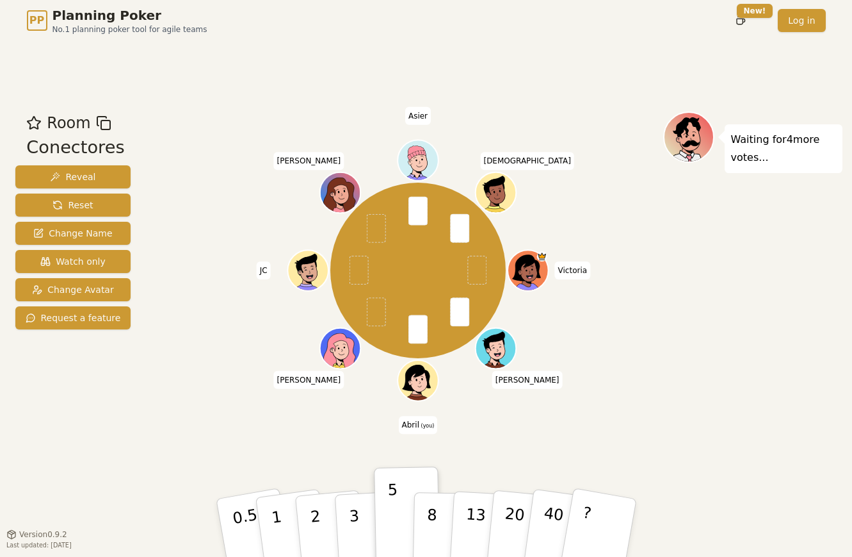
click at [309, 382] on span "[PERSON_NAME]" at bounding box center [308, 379] width 70 height 18
click at [567, 277] on span "Victoria" at bounding box center [573, 270] width 36 height 18
click at [517, 314] on div "[PERSON_NAME] [PERSON_NAME] (you) [PERSON_NAME] [PERSON_NAME] Asier [PERSON_NAM…" at bounding box center [419, 271] width 490 height 272
drag, startPoint x: 271, startPoint y: 266, endPoint x: 265, endPoint y: 266, distance: 6.4
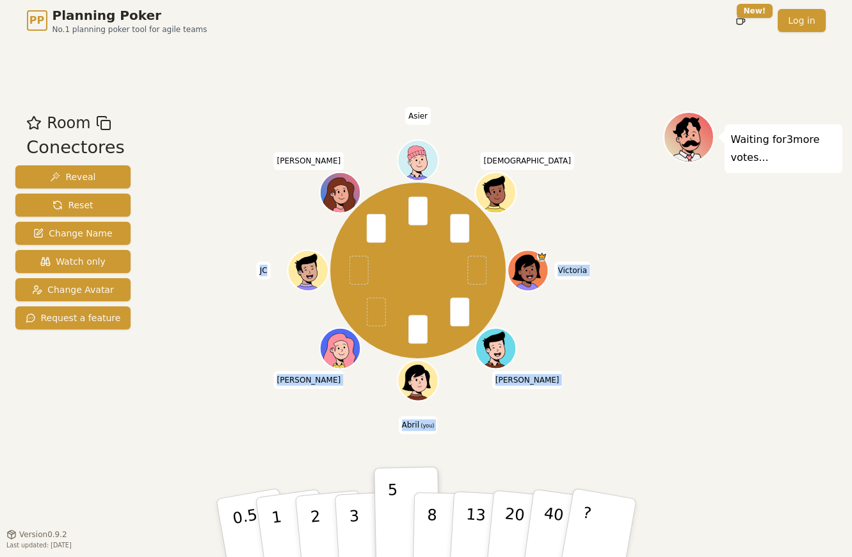
click at [267, 266] on div "[PERSON_NAME] [PERSON_NAME] (you) [PERSON_NAME] [PERSON_NAME] Asier [PERSON_NAM…" at bounding box center [419, 271] width 490 height 272
click at [265, 266] on span "JC" at bounding box center [264, 270] width 14 height 18
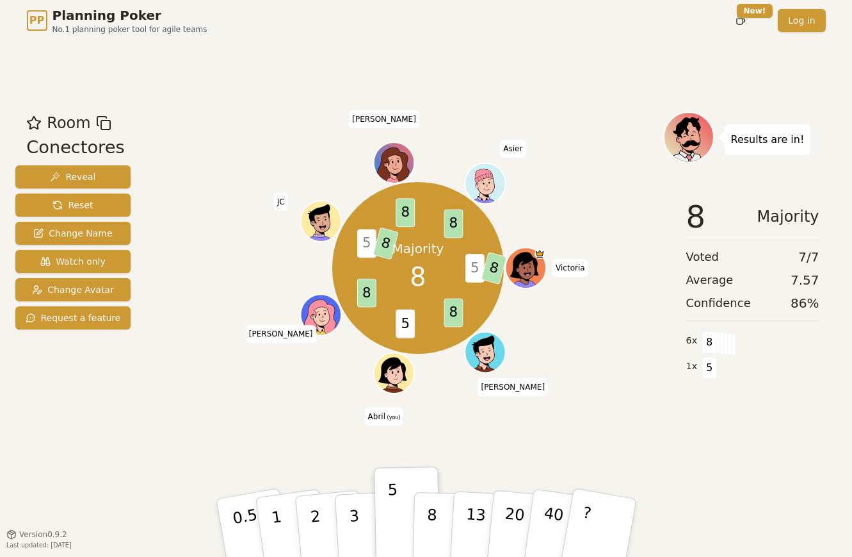
click at [365, 249] on span "5" at bounding box center [366, 243] width 19 height 29
click at [382, 246] on span "8" at bounding box center [386, 243] width 26 height 33
click at [408, 215] on span "8" at bounding box center [405, 212] width 19 height 29
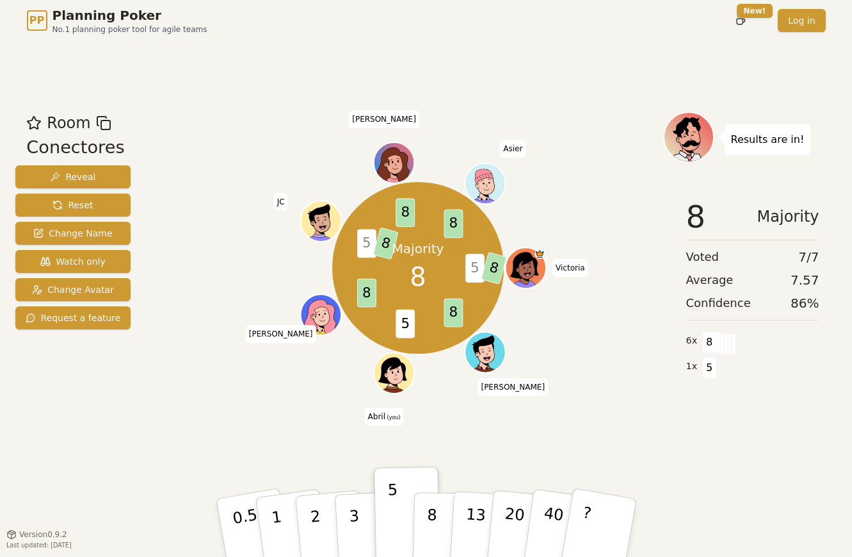
click at [408, 215] on span "8" at bounding box center [405, 212] width 19 height 29
click at [512, 224] on div "Majority 8 5 8 8 5 8 5 8 8 8 [PERSON_NAME] [PERSON_NAME] (you) [PERSON_NAME] [P…" at bounding box center [419, 268] width 490 height 267
drag, startPoint x: 408, startPoint y: 279, endPoint x: 460, endPoint y: 290, distance: 53.1
click at [460, 290] on div "Majority 8" at bounding box center [418, 268] width 96 height 96
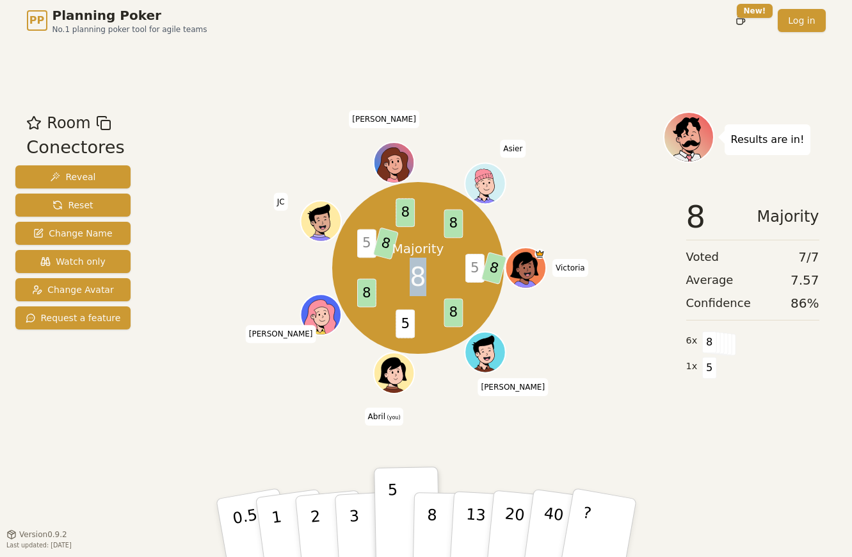
click at [399, 293] on div "Majority 8" at bounding box center [418, 268] width 96 height 96
click at [37, 448] on div "Room Conectores Reveal Reset Change Name Watch only Change Avatar Request a fea…" at bounding box center [73, 287] width 126 height 352
